Goal: Find contact information: Find contact information

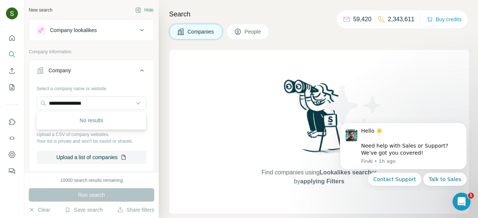
click at [109, 106] on input "**********" at bounding box center [92, 103] width 110 height 13
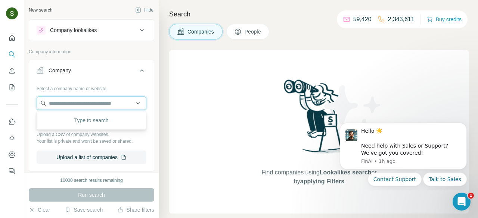
click at [137, 105] on input "text" at bounding box center [92, 103] width 110 height 13
paste input "**********"
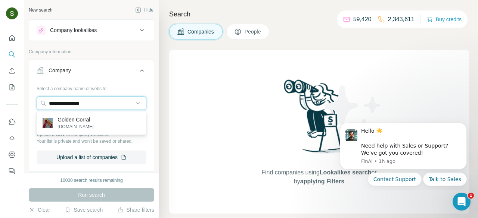
type input "**********"
click at [90, 128] on p "goldencorral.com" at bounding box center [75, 127] width 36 height 7
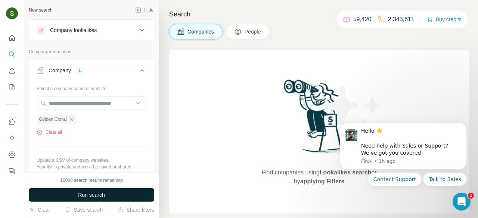
click at [115, 196] on button "Run search" at bounding box center [91, 195] width 125 height 13
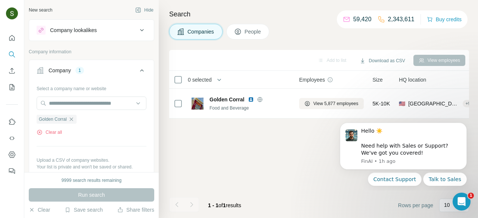
click at [244, 31] on button "People" at bounding box center [247, 32] width 43 height 16
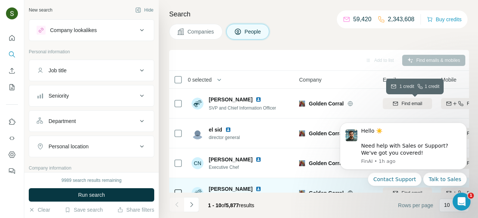
scroll to position [88, 50]
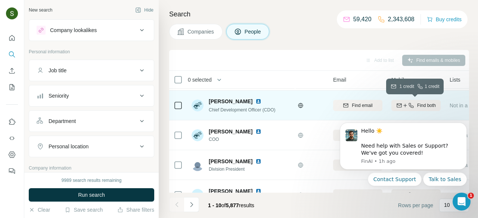
click at [408, 103] on icon "button" at bounding box center [411, 106] width 6 height 6
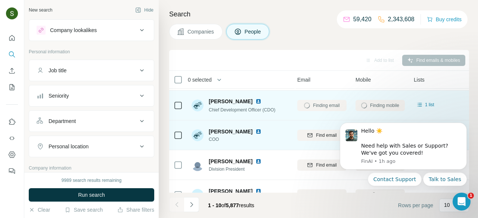
scroll to position [88, 84]
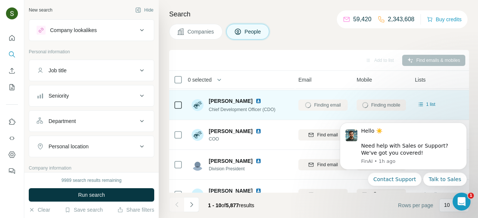
click at [255, 101] on img at bounding box center [258, 101] width 6 height 6
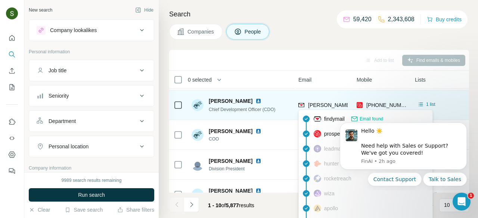
click at [329, 105] on span "david.conklin@goldencorral.net" at bounding box center [395, 105] width 175 height 6
copy span "david.conklin@goldencorral.net"
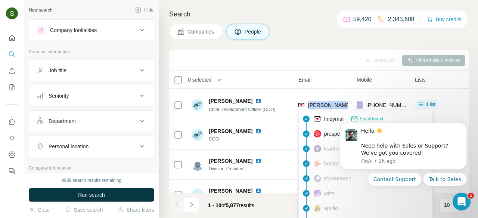
click at [352, 43] on div "Search Companies People Add to list Find emails & mobiles 0 selected People Com…" at bounding box center [318, 109] width 319 height 218
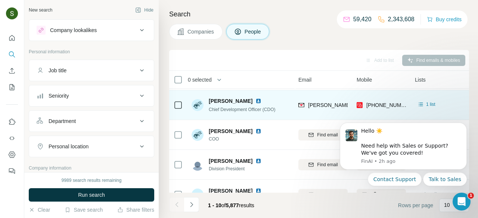
click at [348, 94] on td "david.conklin@goldencorral.net" at bounding box center [323, 105] width 58 height 30
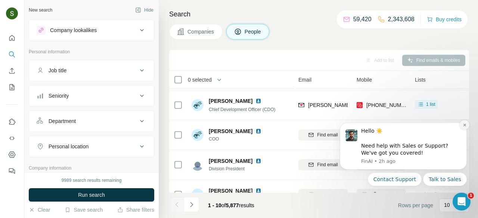
click at [463, 126] on icon "Dismiss notification" at bounding box center [465, 125] width 4 height 4
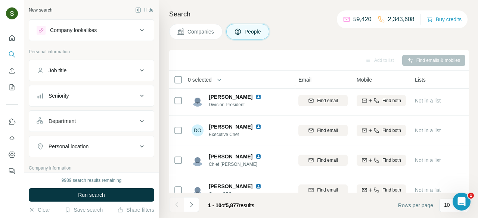
scroll to position [194, 84]
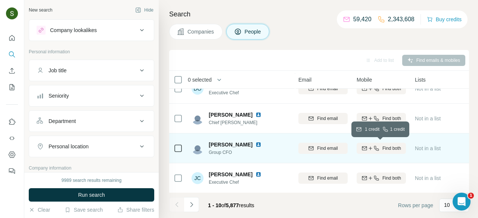
click at [370, 150] on icon "button" at bounding box center [370, 149] width 6 height 6
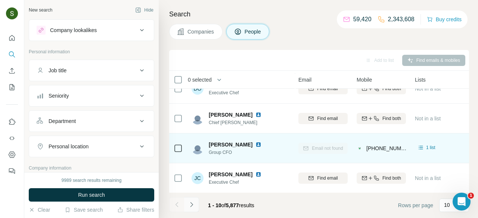
click at [194, 207] on icon "Navigate to next page" at bounding box center [191, 204] width 7 height 7
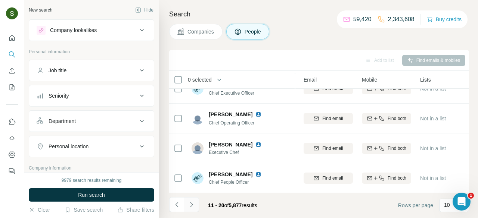
scroll to position [0, 79]
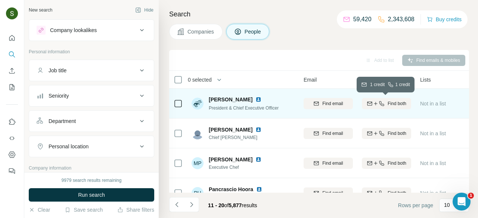
click at [405, 103] on span "Find both" at bounding box center [396, 103] width 19 height 7
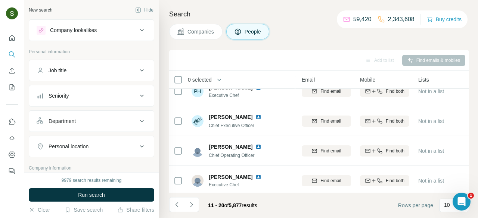
scroll to position [165, 81]
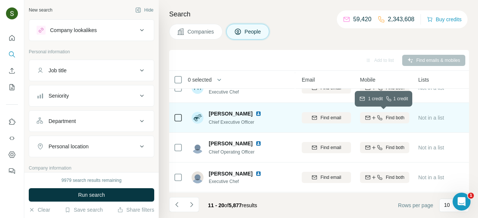
click at [392, 120] on span "Find both" at bounding box center [395, 118] width 19 height 7
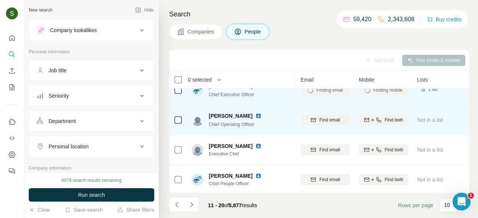
scroll to position [194, 82]
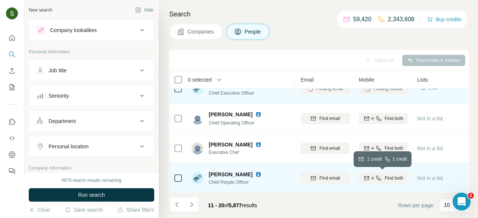
click at [388, 181] on span "Find both" at bounding box center [393, 178] width 19 height 7
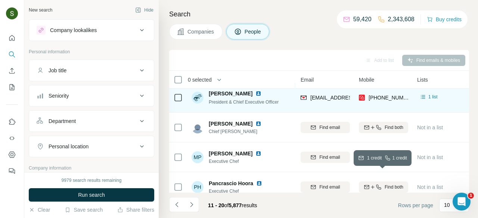
scroll to position [0, 82]
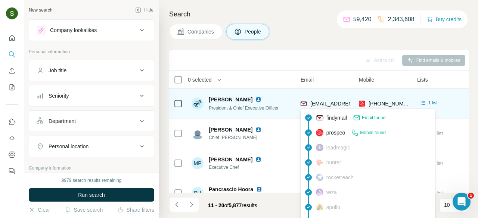
click at [337, 107] on span "ltrenary@goldencorral.net" at bounding box center [351, 103] width 82 height 7
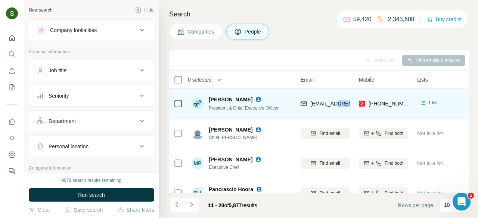
click at [333, 107] on div at bounding box center [333, 107] width 0 height 0
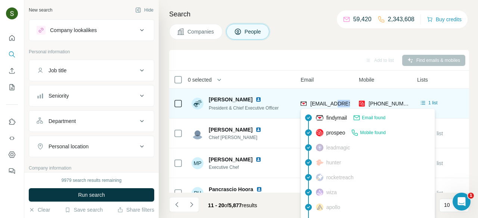
copy span "goldencorral"
click at [320, 102] on span "ltrenary@goldencorral.net" at bounding box center [354, 104] width 88 height 6
copy span "ltrenary@goldencorral.net"
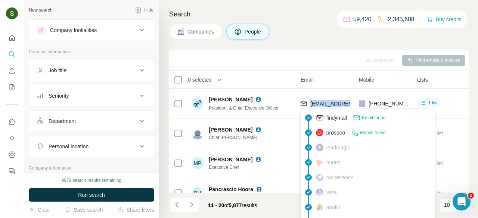
click at [293, 50] on div "Add to list Find emails & mobiles" at bounding box center [319, 60] width 300 height 21
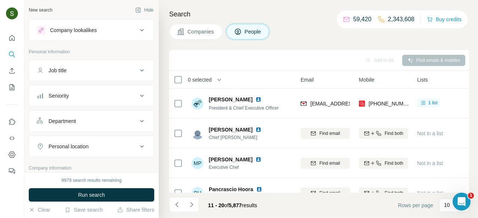
scroll to position [194, 82]
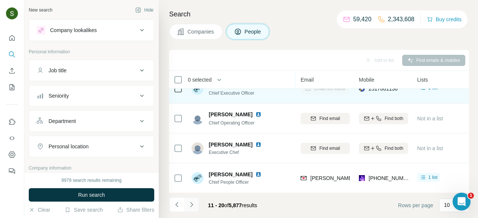
click at [191, 207] on icon "Navigate to next page" at bounding box center [191, 204] width 7 height 7
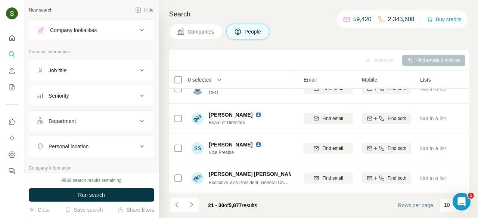
scroll to position [75, 79]
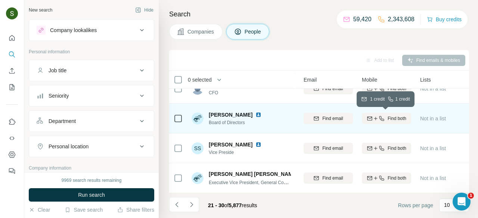
click at [388, 120] on span "Find both" at bounding box center [396, 118] width 19 height 7
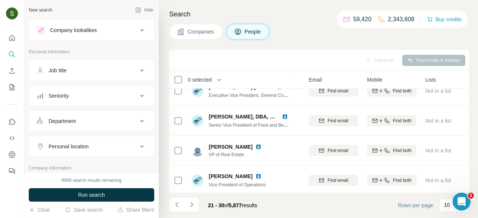
scroll to position [194, 74]
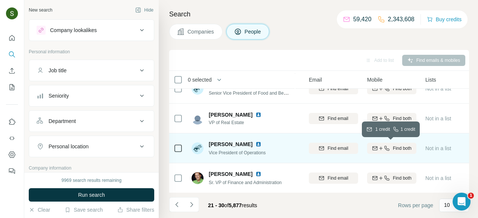
click at [395, 151] on span "Find both" at bounding box center [402, 148] width 19 height 7
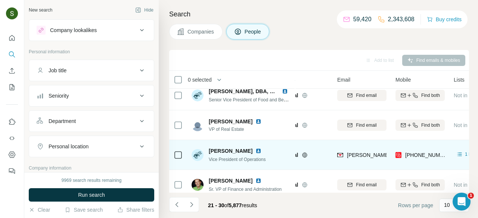
scroll to position [189, 46]
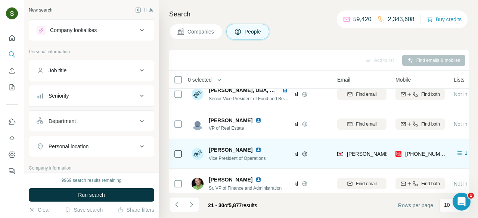
click at [255, 151] on img at bounding box center [258, 150] width 6 height 6
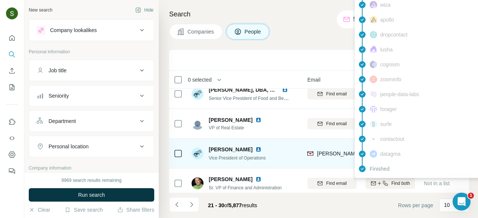
scroll to position [189, 87]
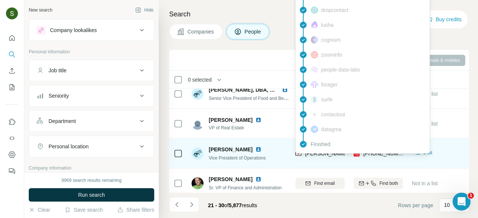
click at [333, 155] on span "jason.kornosky@goldencorral.net" at bounding box center [392, 154] width 175 height 6
copy span "jason.kornosky@goldencorral.net"
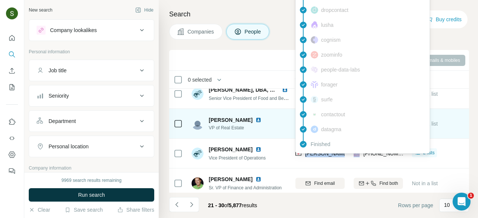
click at [275, 120] on div "Gordon Poulsen VP of Real Estate" at bounding box center [240, 123] width 99 height 21
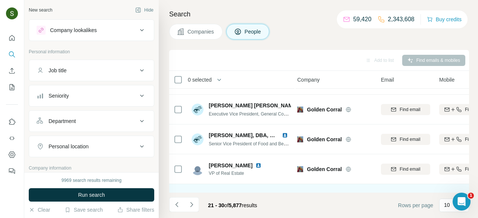
scroll to position [140, 2]
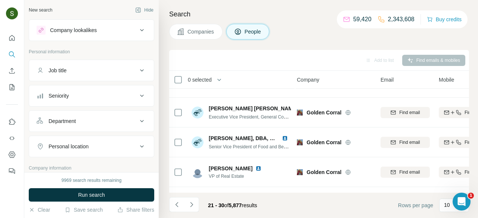
click at [214, 32] on span "Companies" at bounding box center [200, 31] width 27 height 7
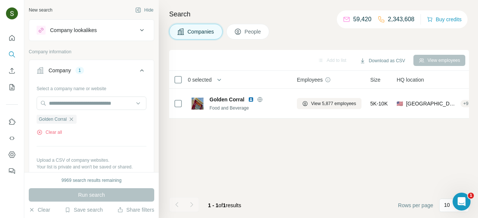
scroll to position [0, 2]
click at [56, 133] on button "Clear all" at bounding box center [49, 132] width 25 height 7
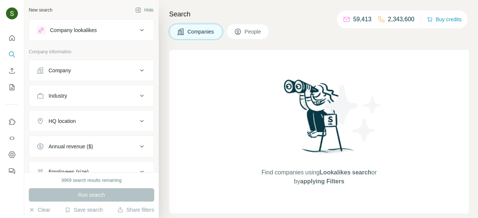
click at [93, 75] on button "Company" at bounding box center [91, 71] width 125 height 18
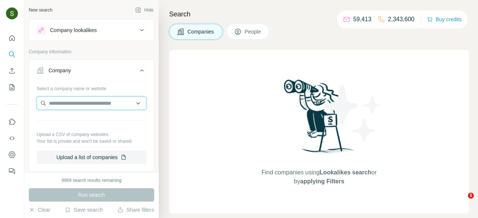
click at [99, 106] on input "text" at bounding box center [92, 103] width 110 height 13
paste input "**********"
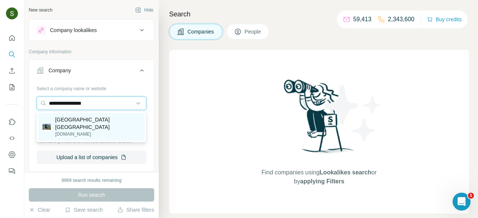
type input "**********"
click at [97, 127] on p "[GEOGRAPHIC_DATA] [GEOGRAPHIC_DATA]" at bounding box center [97, 123] width 85 height 15
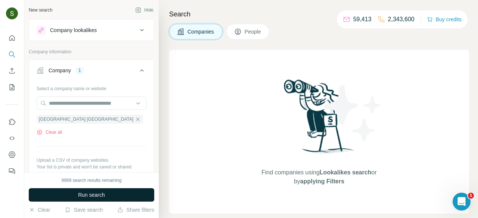
click at [116, 194] on button "Run search" at bounding box center [91, 195] width 125 height 13
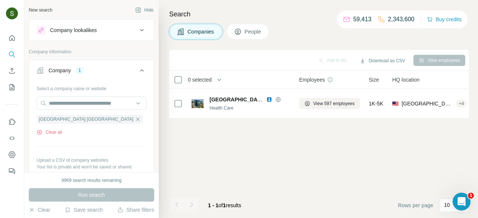
click at [245, 37] on button "People" at bounding box center [247, 32] width 43 height 16
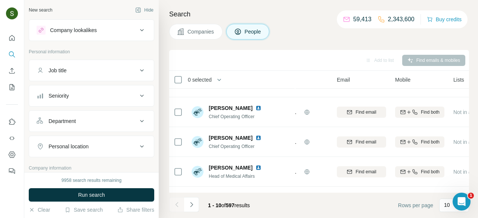
scroll to position [52, 47]
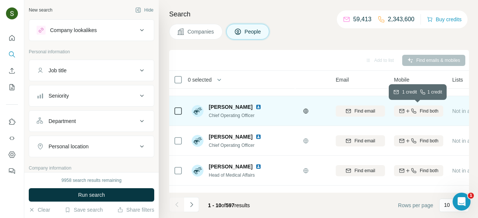
click at [416, 114] on div "Find both" at bounding box center [418, 111] width 49 height 7
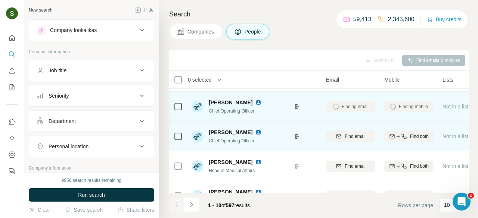
scroll to position [59, 56]
